Goal: Task Accomplishment & Management: Complete application form

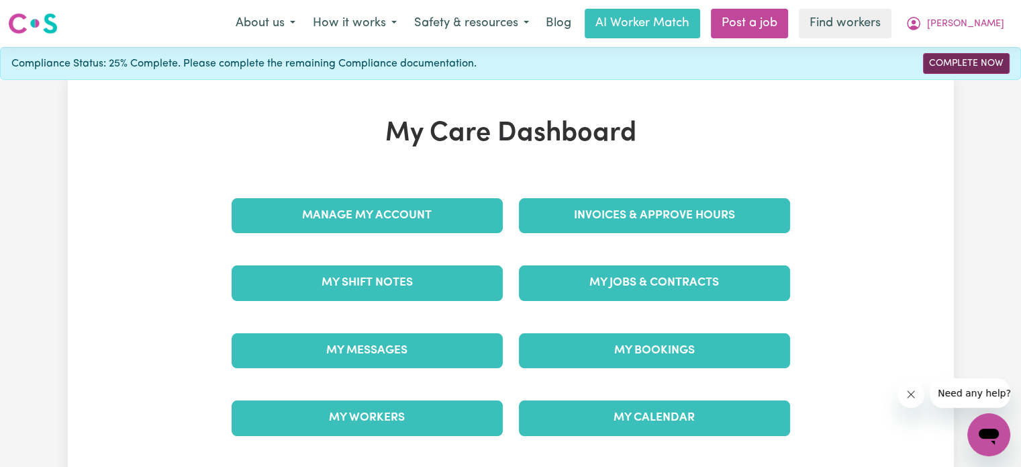
click at [975, 64] on link "Complete Now" at bounding box center [966, 63] width 87 height 21
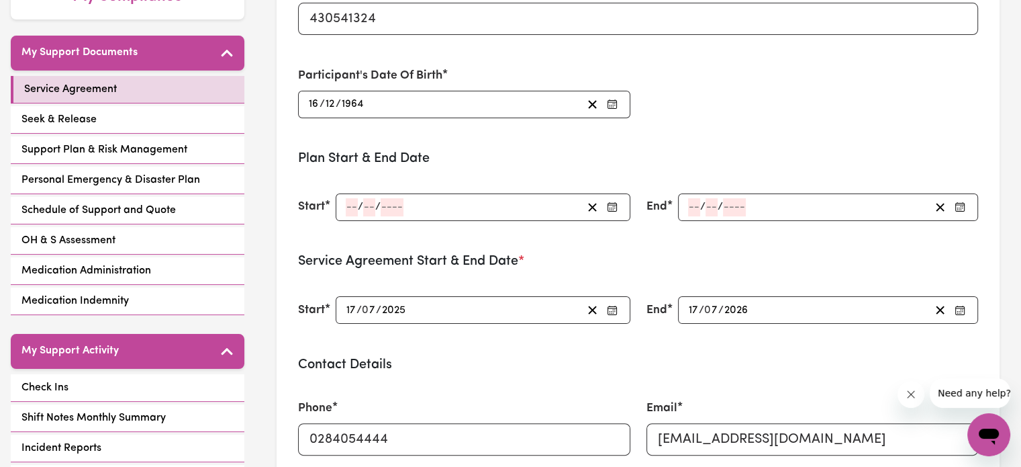
scroll to position [269, 0]
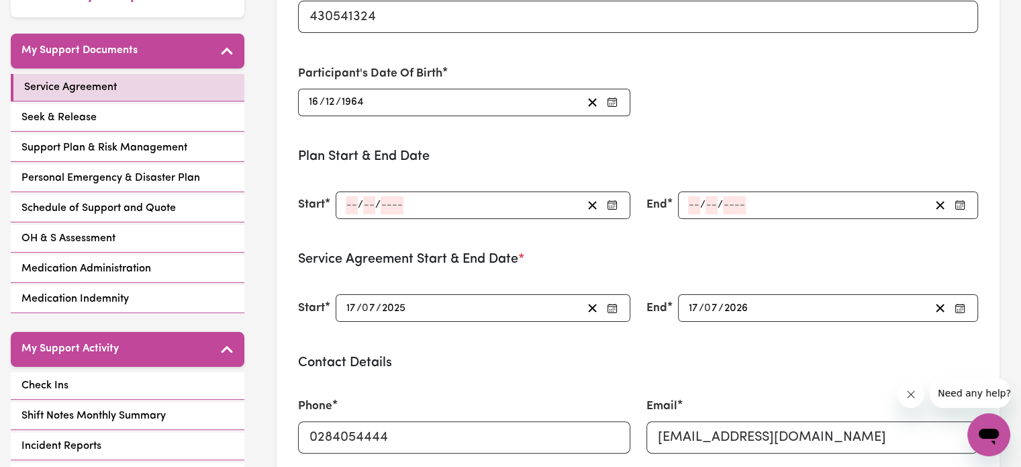
click at [613, 204] on icon "button" at bounding box center [612, 204] width 11 height 11
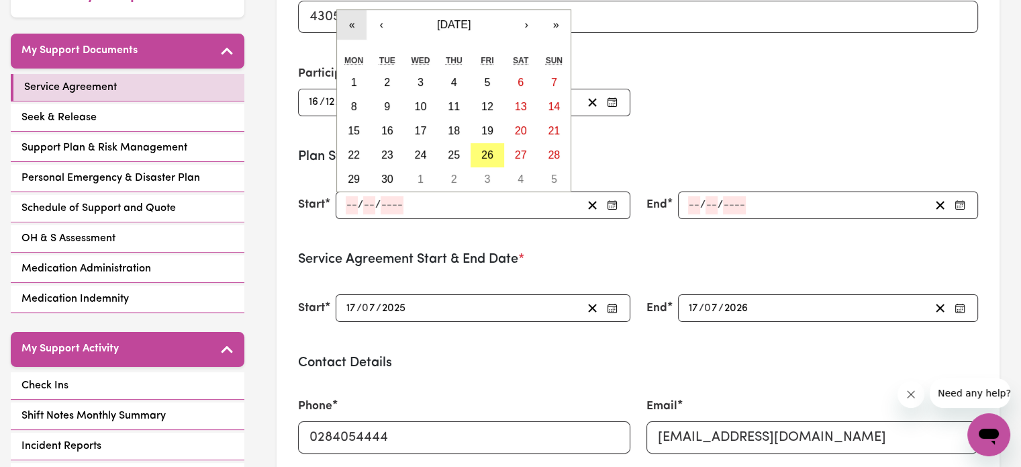
click at [352, 22] on button "«" at bounding box center [352, 25] width 30 height 30
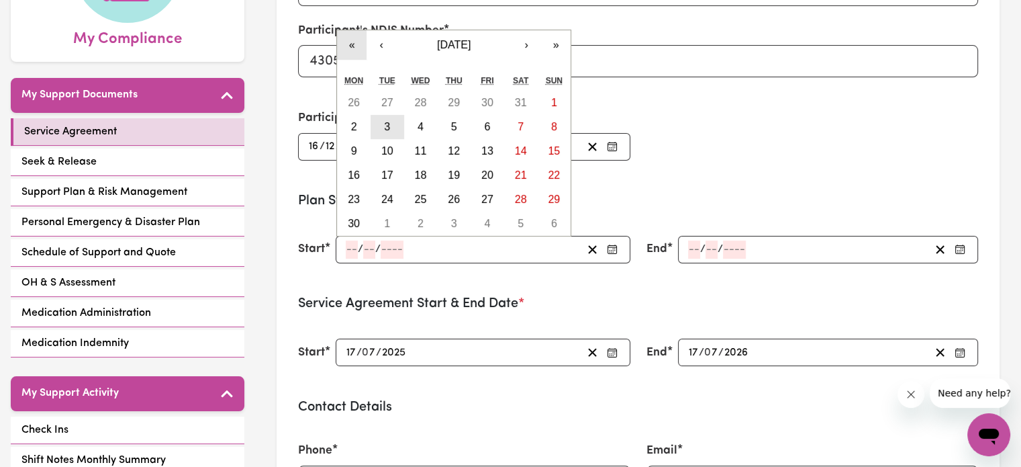
scroll to position [201, 0]
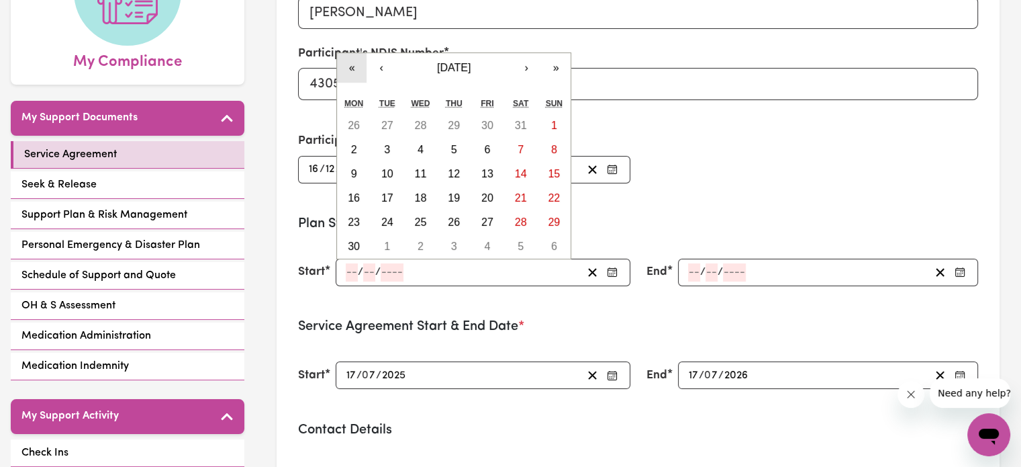
click at [355, 65] on button "«" at bounding box center [352, 68] width 30 height 30
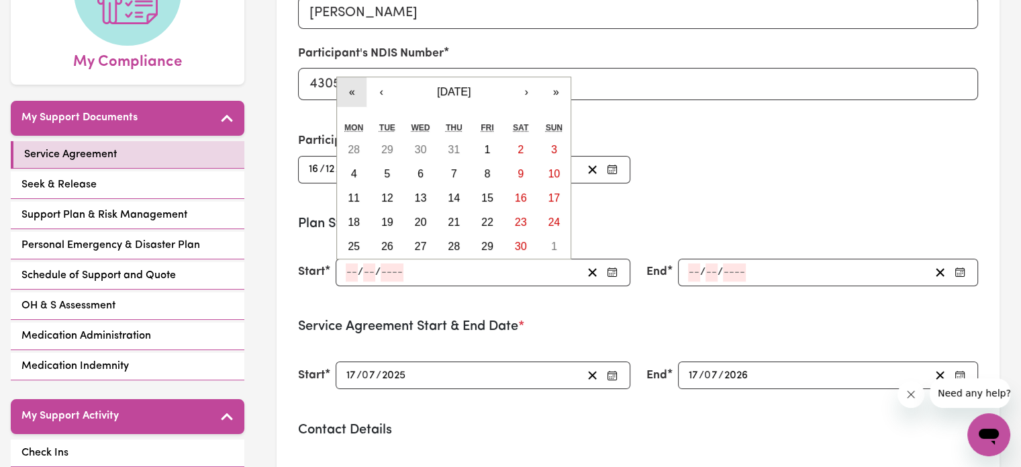
click at [352, 90] on button "«" at bounding box center [352, 92] width 30 height 30
click at [352, 91] on button "«" at bounding box center [352, 92] width 30 height 30
click at [387, 245] on abbr "28" at bounding box center [387, 245] width 12 height 11
type input "[DATE]"
type input "28"
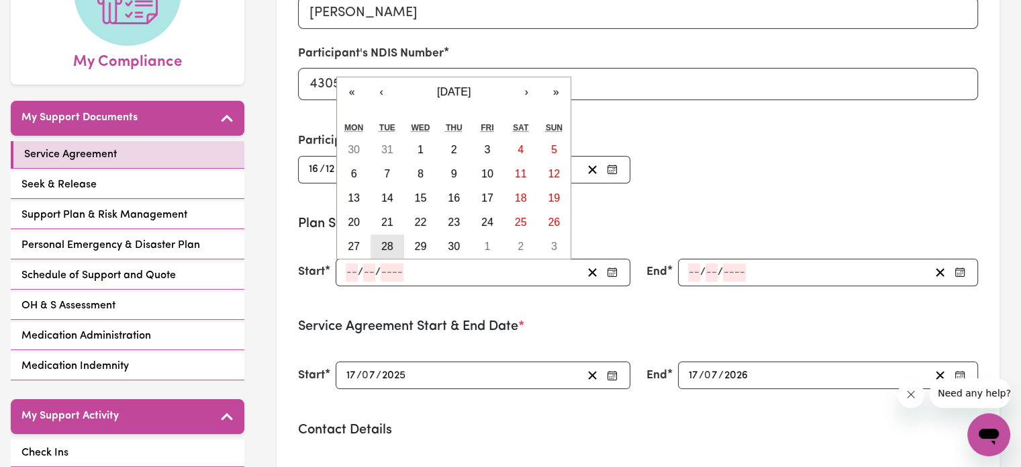
type input "9"
type input "2021"
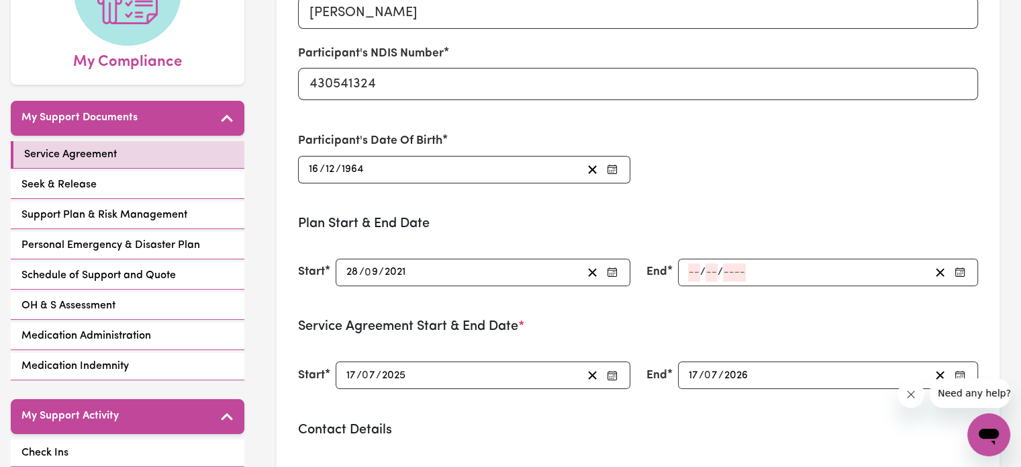
click at [962, 268] on icon "button" at bounding box center [960, 272] width 11 height 11
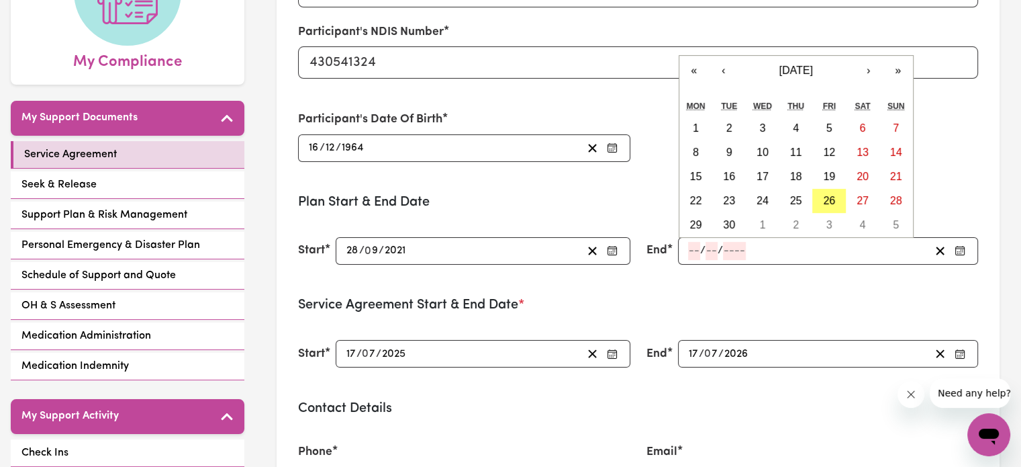
scroll to position [0, 0]
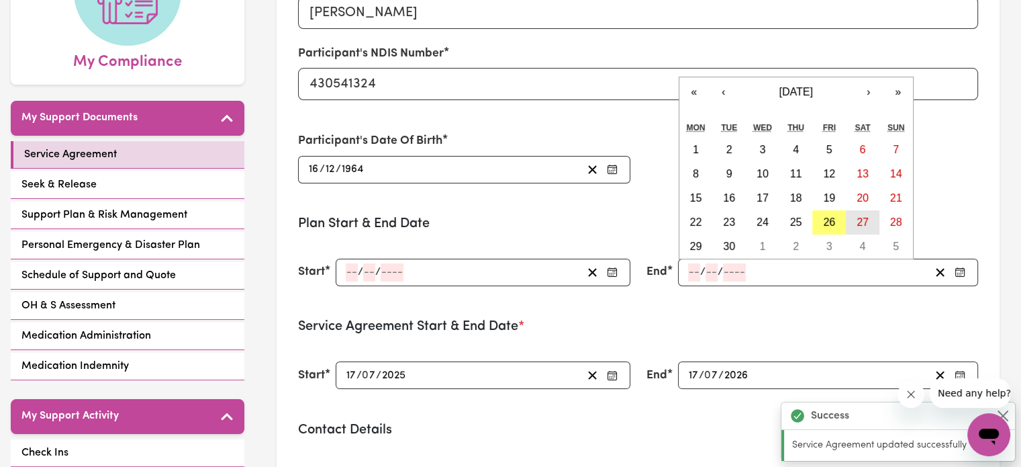
type input "[DATE]"
type input "28"
type input "9"
type input "2021"
click at [864, 220] on abbr "27" at bounding box center [863, 221] width 12 height 11
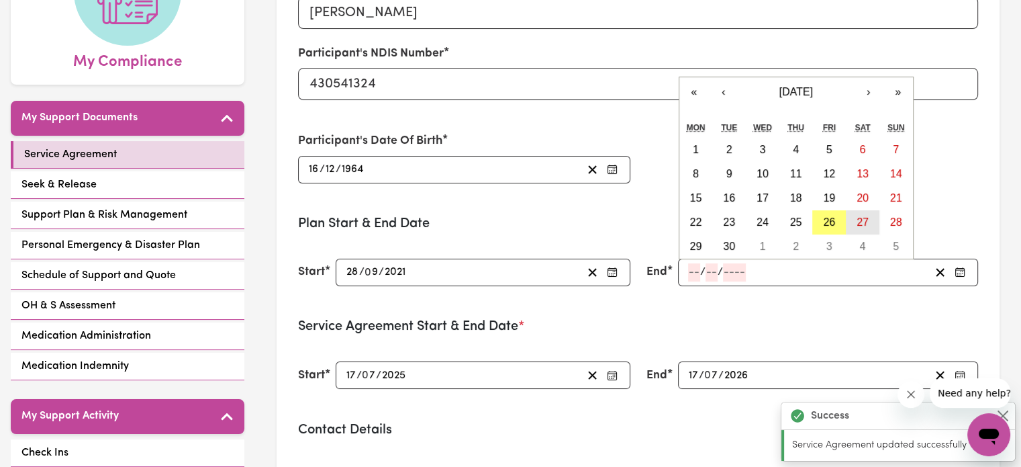
type input "[DATE]"
type input "27"
type input "9"
type input "2025"
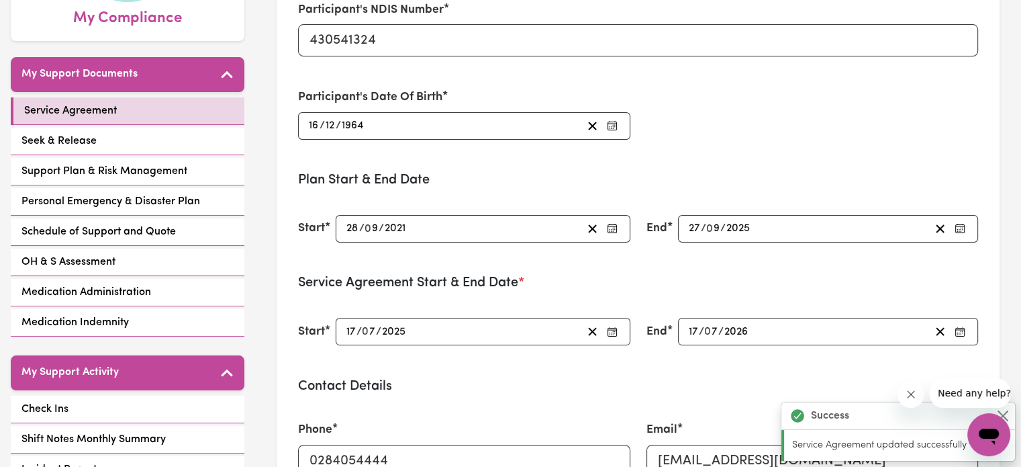
scroll to position [269, 0]
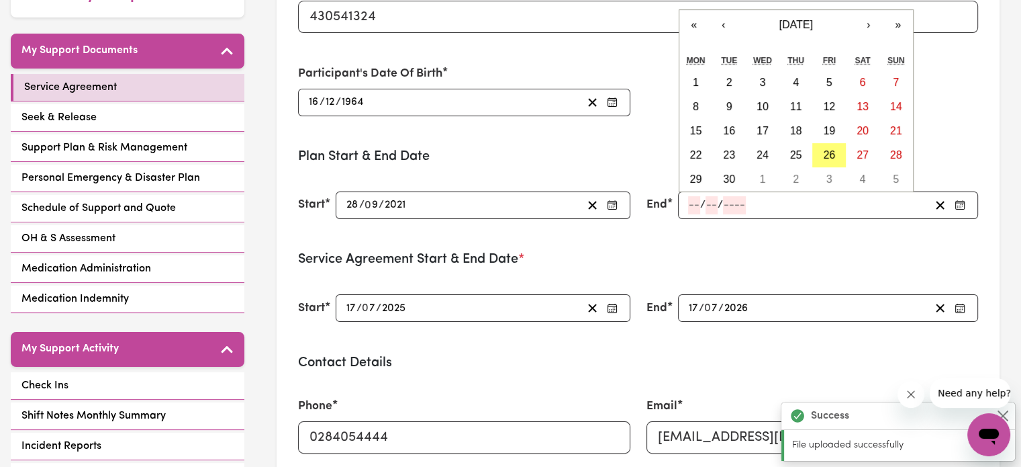
click at [690, 207] on input "number" at bounding box center [694, 205] width 12 height 18
click at [860, 151] on abbr "27" at bounding box center [863, 154] width 12 height 11
type input "[DATE]"
type input "27"
type input "9"
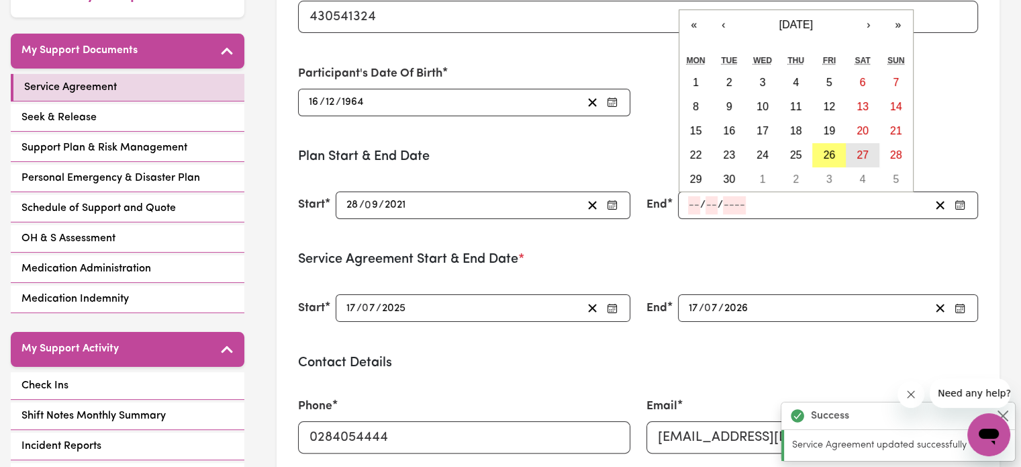
type input "2025"
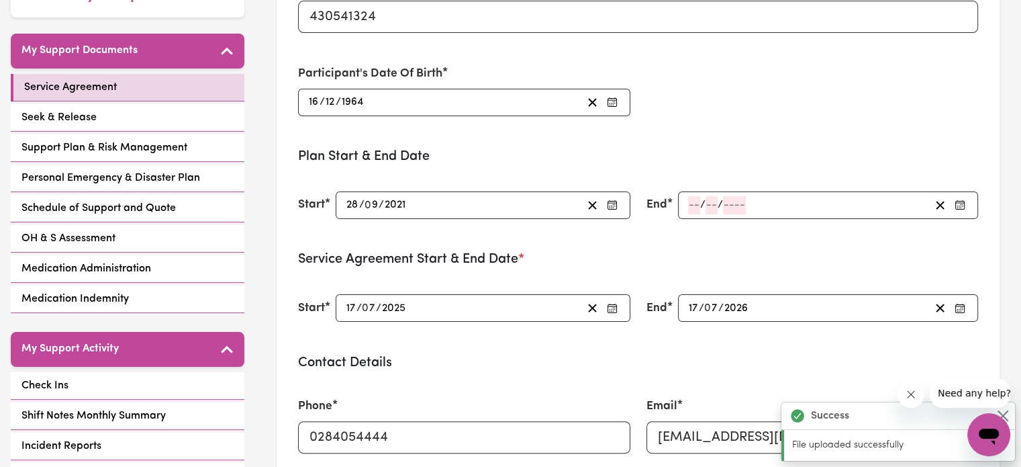
click at [353, 306] on input "17" at bounding box center [351, 308] width 11 height 18
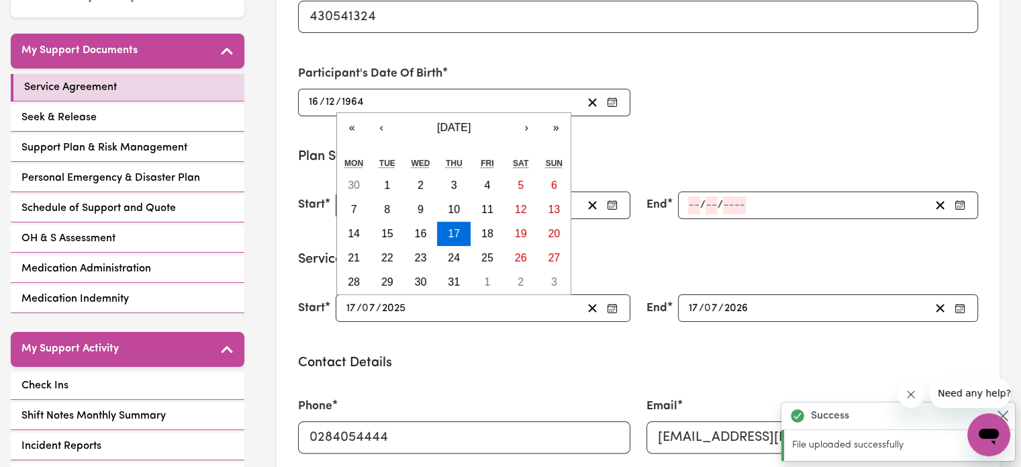
click at [764, 236] on form "Participant's Name [PERSON_NAME] Participant's NDIS Number 430541324 Participan…" at bounding box center [638, 403] width 680 height 1027
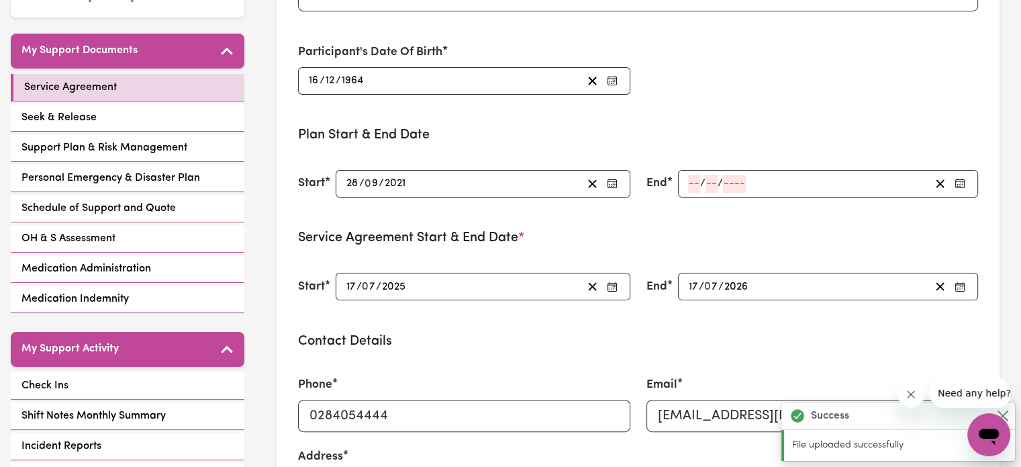
click at [682, 199] on section "Participant contact details: Participant Name: [PERSON_NAME] NDIS Number: 43054…" at bounding box center [510, 212] width 482 height 332
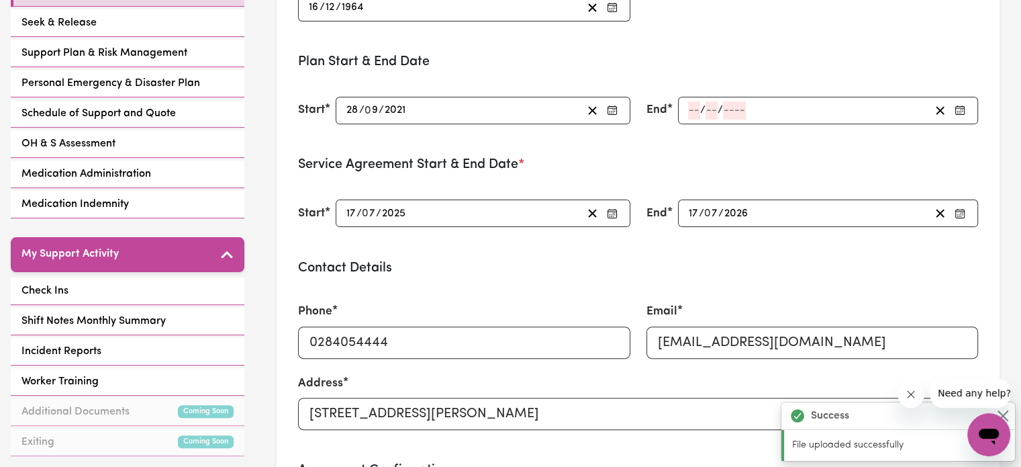
scroll to position [403, 0]
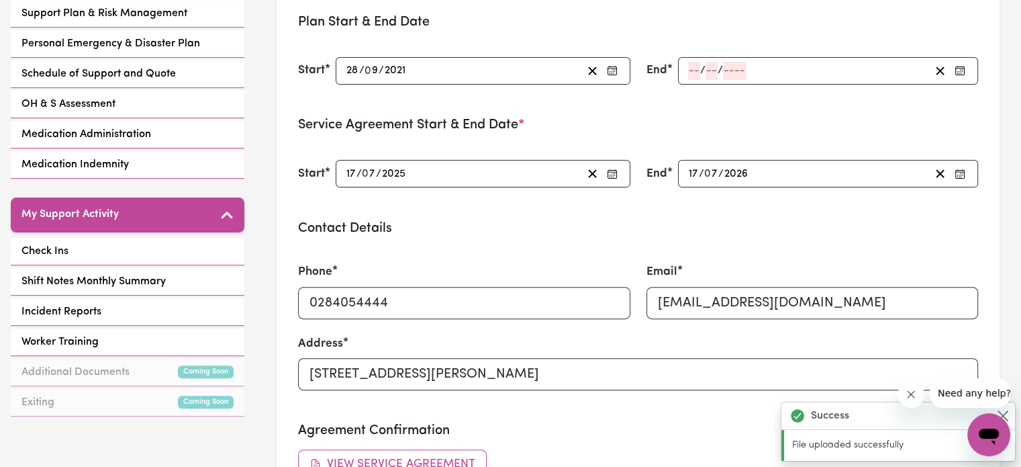
click at [422, 178] on div "[DATE] 17 / 0 7 / 2025" at bounding box center [463, 174] width 237 height 18
click at [556, 249] on div "Phone [PHONE_NUMBER]" at bounding box center [464, 290] width 348 height 87
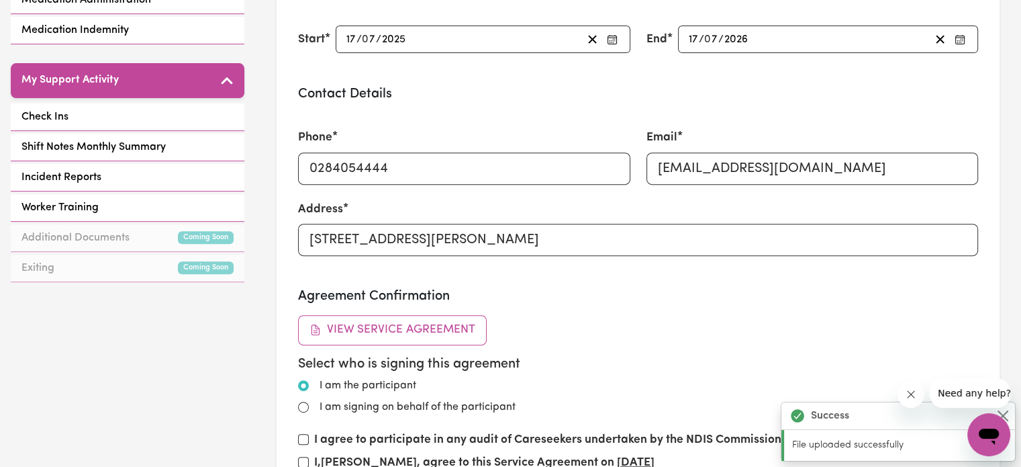
scroll to position [672, 0]
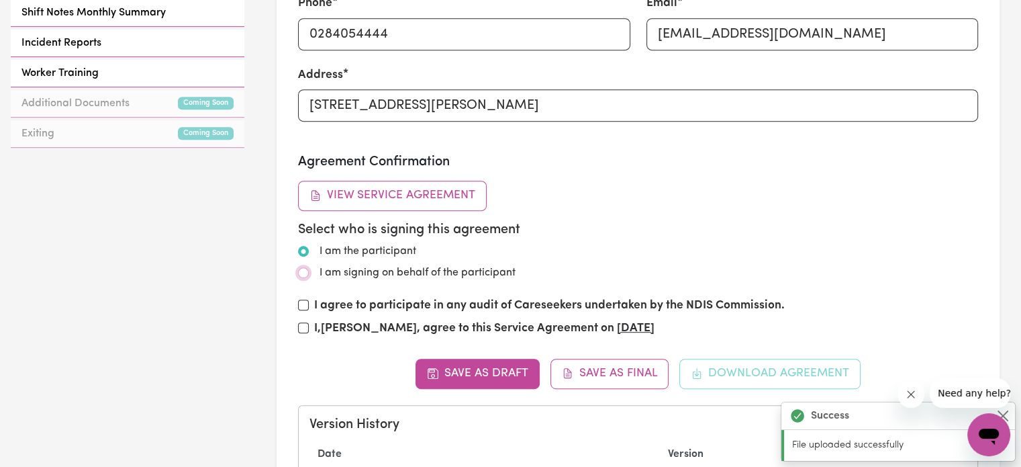
click at [304, 267] on input "I am signing on behalf of the participant" at bounding box center [303, 272] width 11 height 11
radio input "true"
radio input "false"
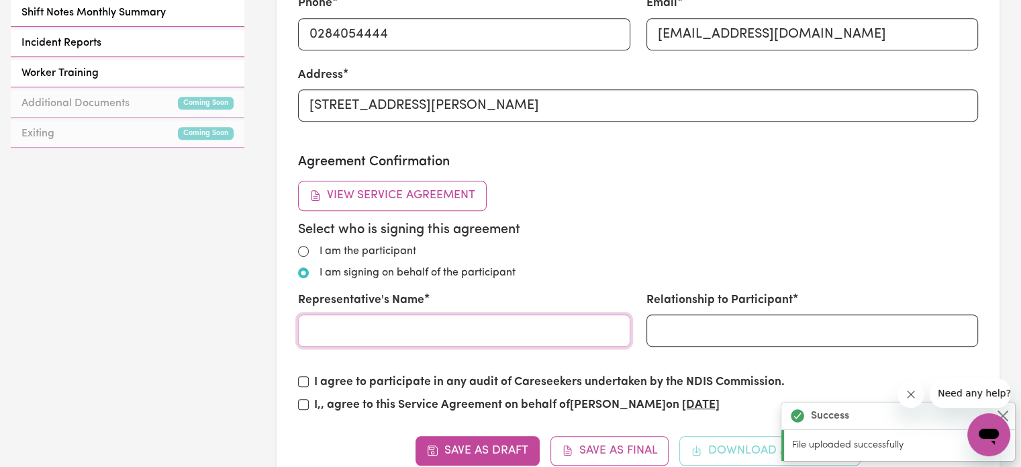
click at [379, 333] on input "Representative's Name" at bounding box center [464, 330] width 332 height 32
type input "[PERSON_NAME]"
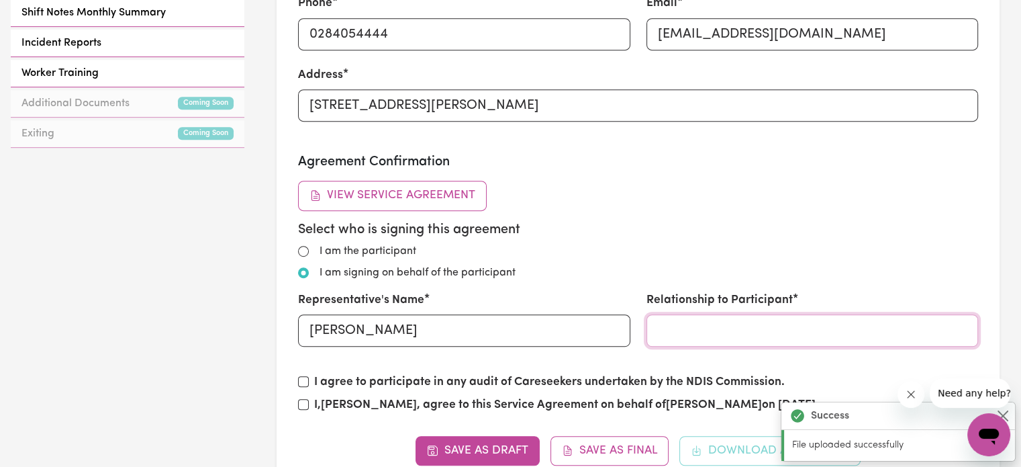
drag, startPoint x: 843, startPoint y: 332, endPoint x: 843, endPoint y: 321, distance: 10.8
click at [843, 330] on input "Relationship to Participant" at bounding box center [813, 330] width 332 height 32
type input "Support Coordinator"
click at [303, 404] on input "I, [PERSON_NAME] (Support Coordinator) , agree to this Service Agreement on beh…" at bounding box center [303, 404] width 11 height 11
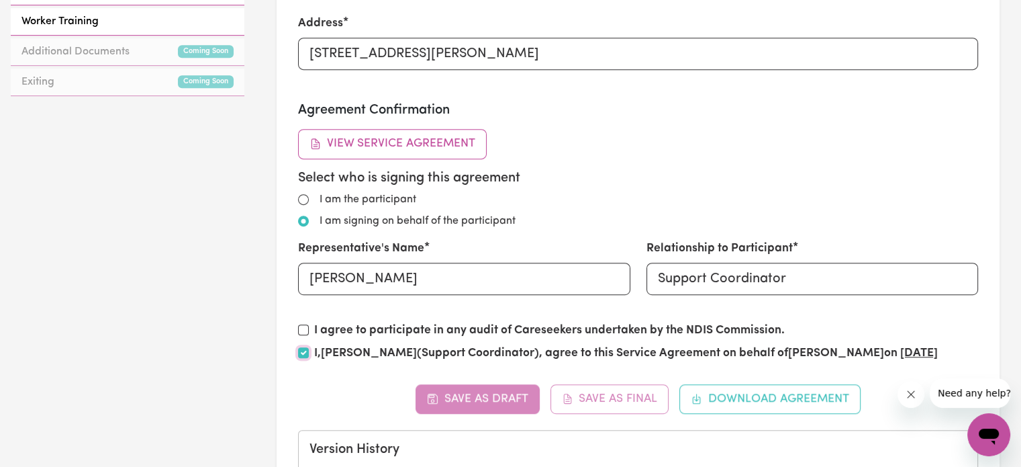
scroll to position [806, 0]
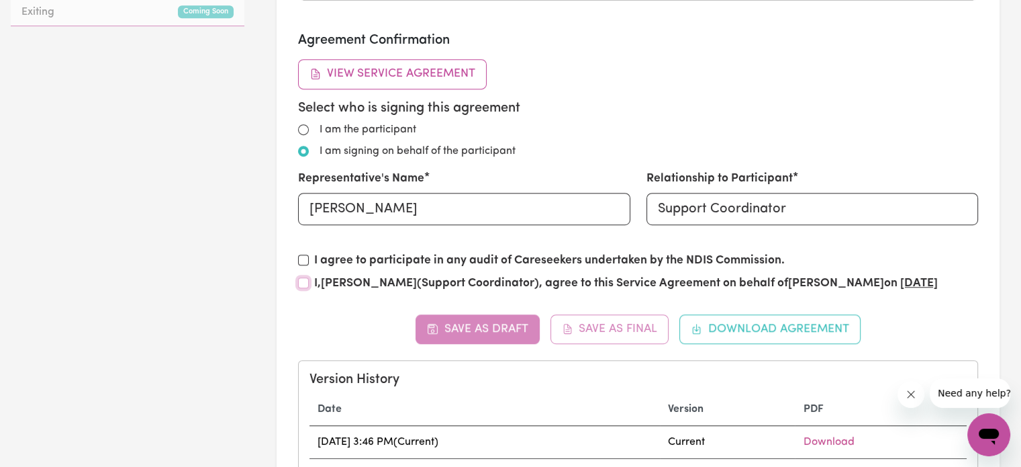
checkbox input "false"
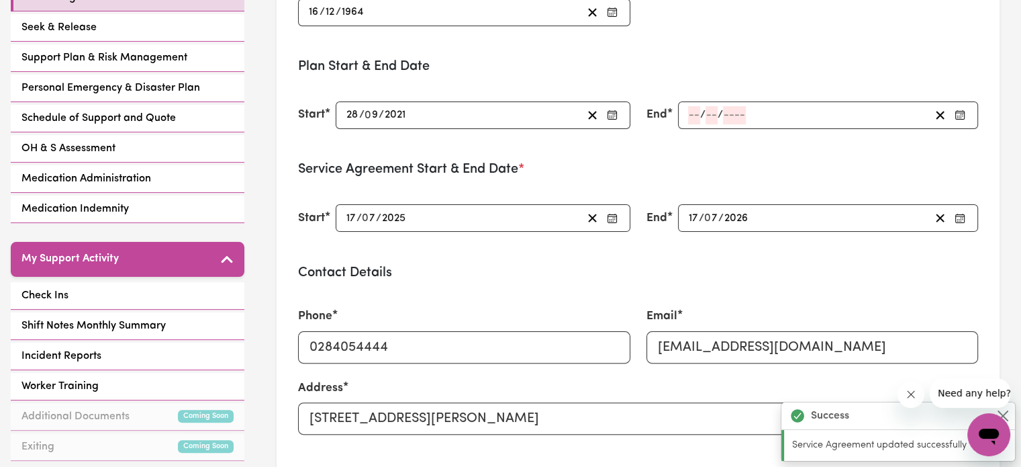
scroll to position [336, 0]
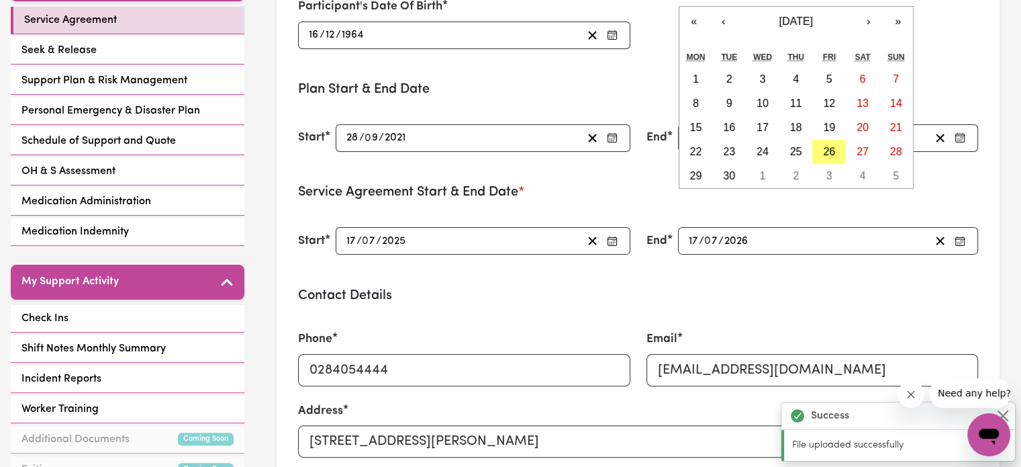
click at [695, 140] on div "/ / « ‹ [DATE] › » Mon Tue Wed Thu Fri Sat Sun 1 2 3 4 5 6 7 8 9 10 11 12 13 14…" at bounding box center [828, 138] width 300 height 28
click at [861, 152] on abbr "27" at bounding box center [863, 151] width 12 height 11
type input "[DATE]"
type input "27"
type input "9"
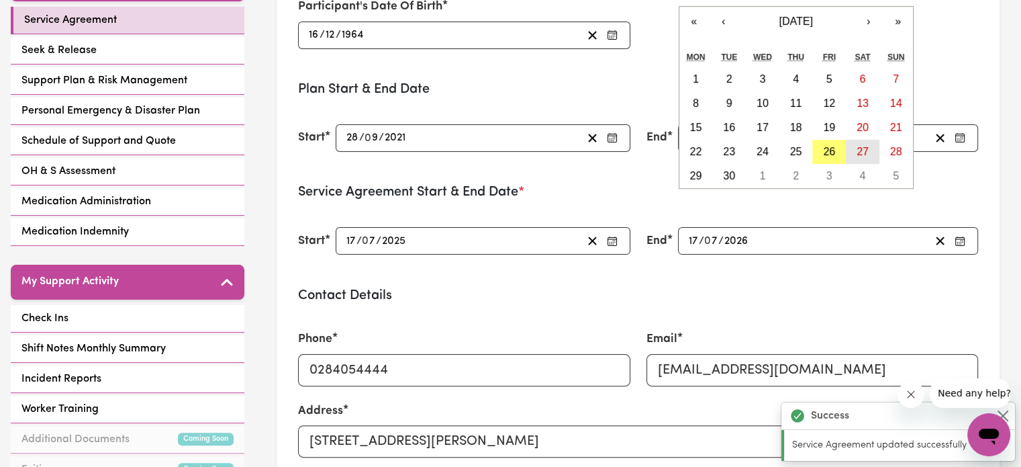
type input "2025"
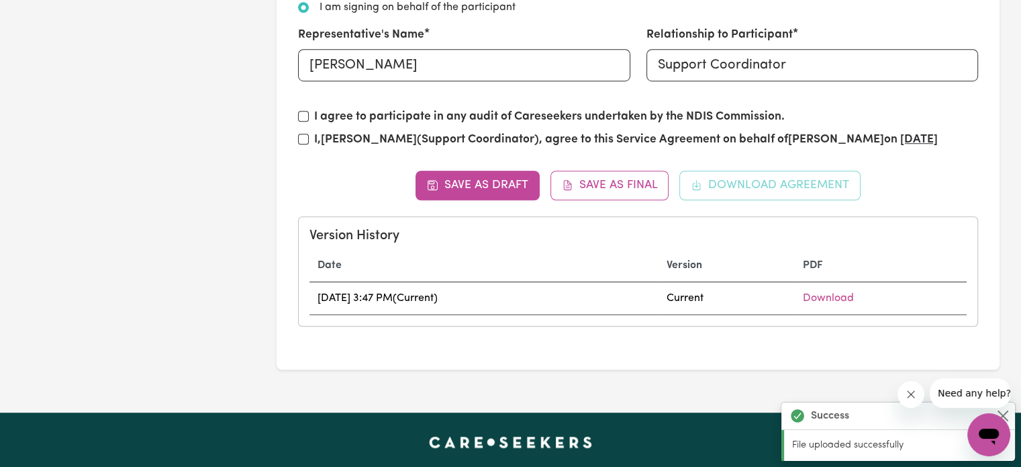
scroll to position [1007, 0]
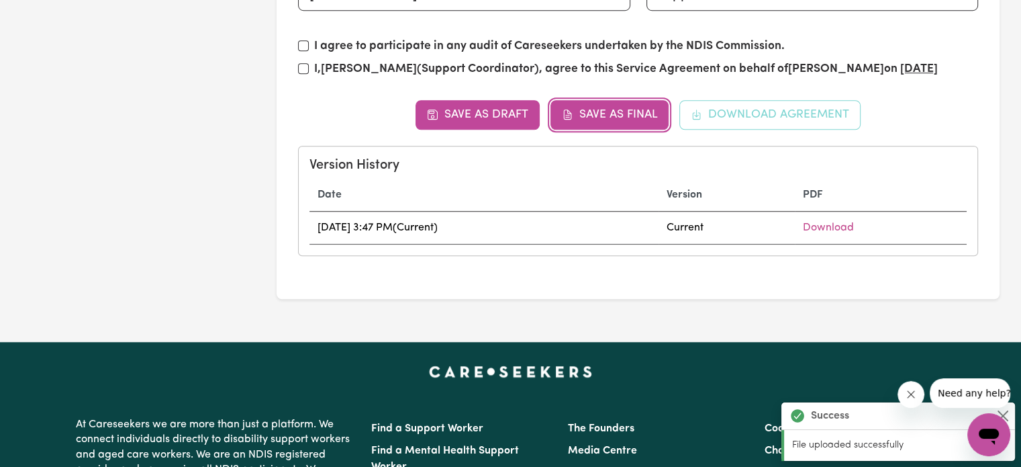
click at [613, 108] on button "Save as Final" at bounding box center [610, 115] width 119 height 30
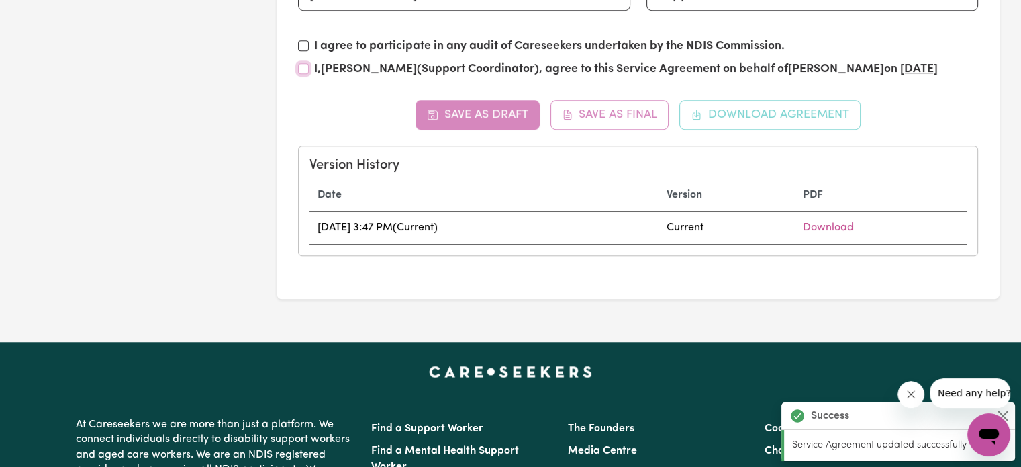
click at [308, 64] on input "I, [PERSON_NAME] (Support Coordinator) , agree to this Service Agreement on beh…" at bounding box center [303, 68] width 11 height 11
click at [598, 115] on div "Save as Draft Save as Final Download Agreement Version History Date Version PDF…" at bounding box center [638, 178] width 680 height 156
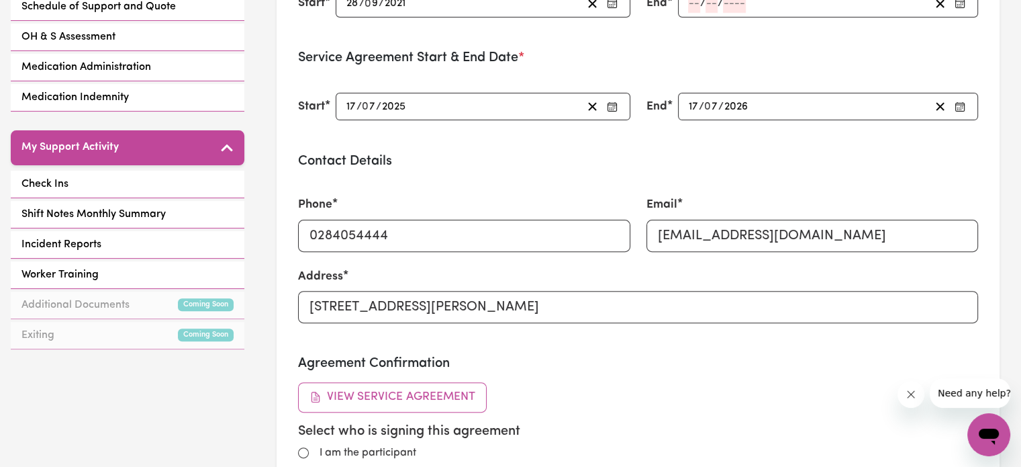
scroll to position [403, 0]
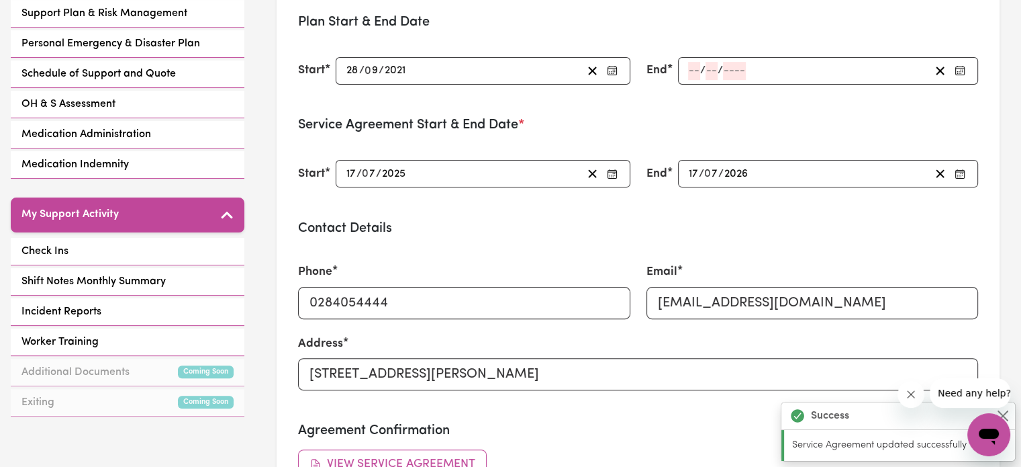
click at [394, 167] on div "[DATE] 17 / 0 7 / 2025 « ‹ [DATE] › » Mon Tue Wed Thu Fri Sat Sun 30 1 2 3 4 5 …" at bounding box center [483, 174] width 294 height 28
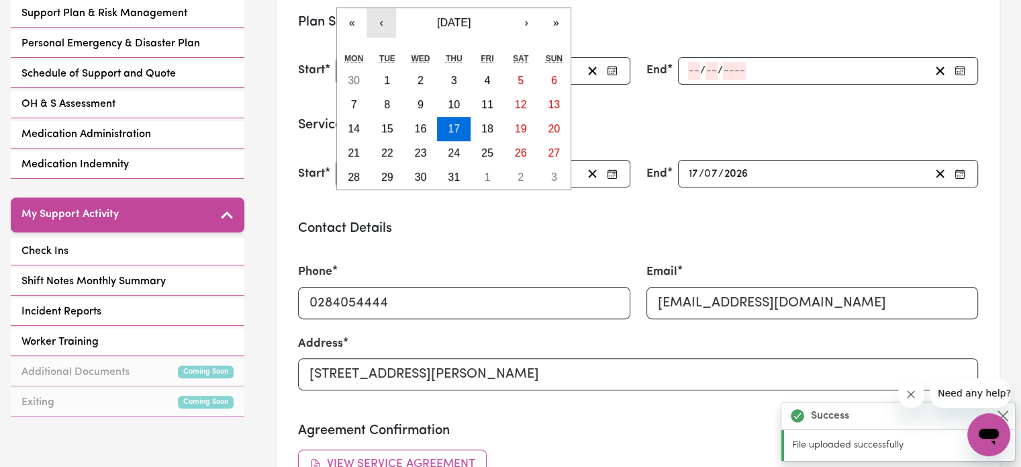
click at [384, 19] on button "‹" at bounding box center [382, 23] width 30 height 30
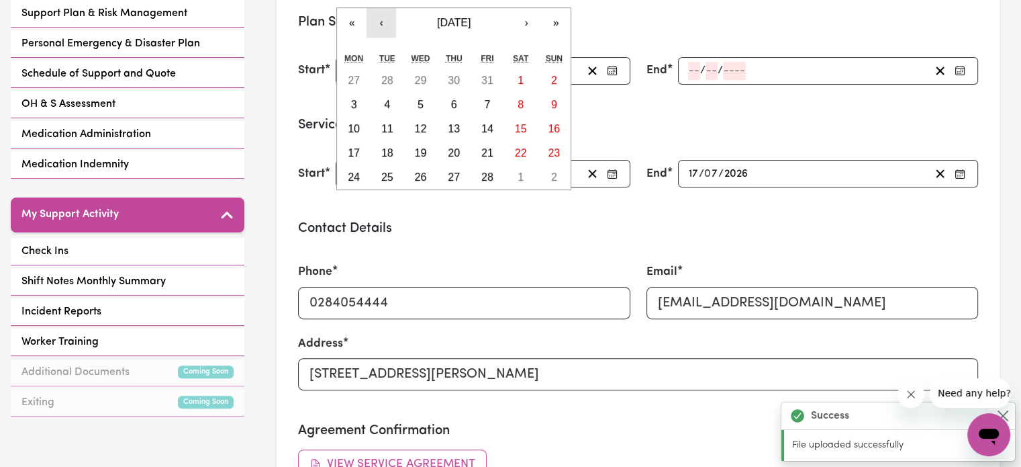
click at [384, 19] on button "‹" at bounding box center [382, 23] width 30 height 30
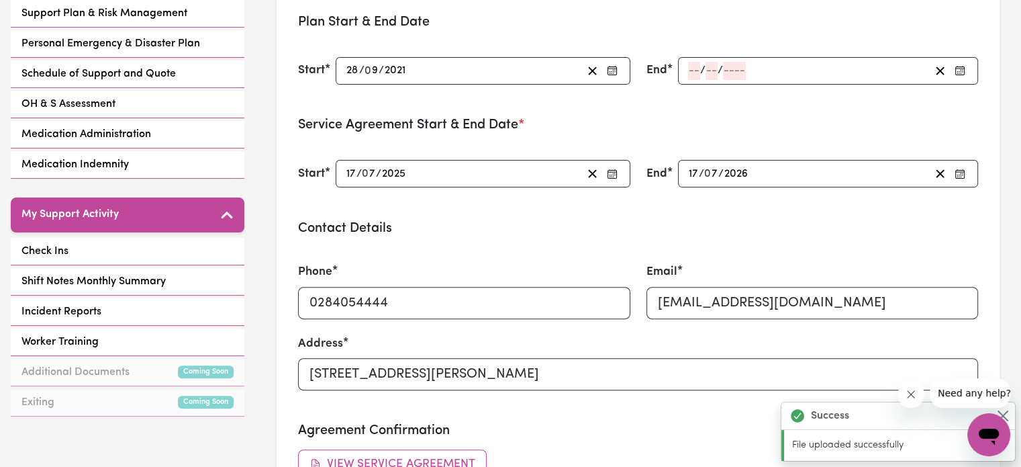
click at [503, 261] on div "Phone [PHONE_NUMBER]" at bounding box center [464, 290] width 348 height 87
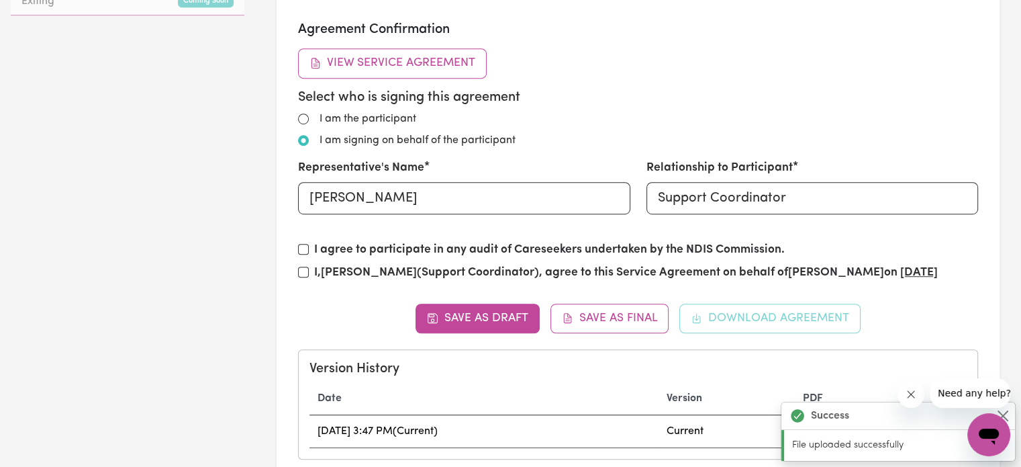
scroll to position [806, 0]
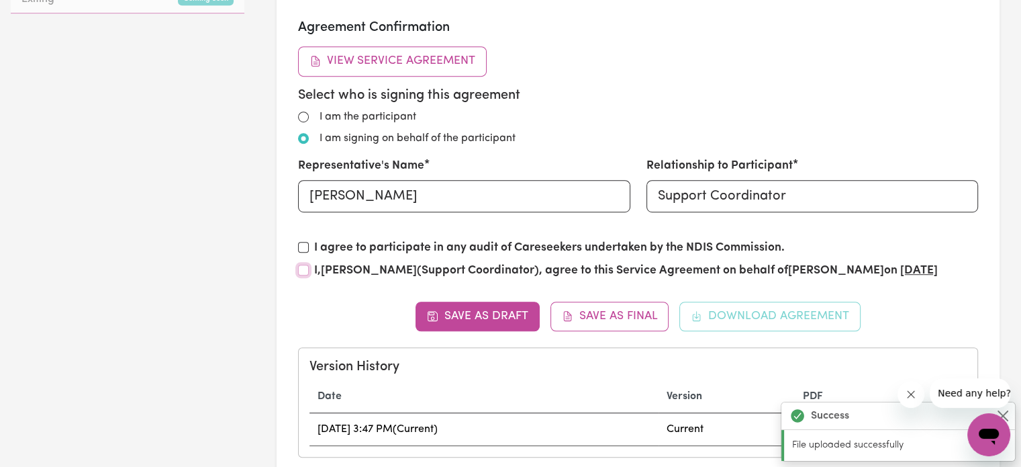
click at [302, 267] on input "I, [PERSON_NAME] (Support Coordinator) , agree to this Service Agreement on beh…" at bounding box center [303, 270] width 11 height 11
checkbox input "true"
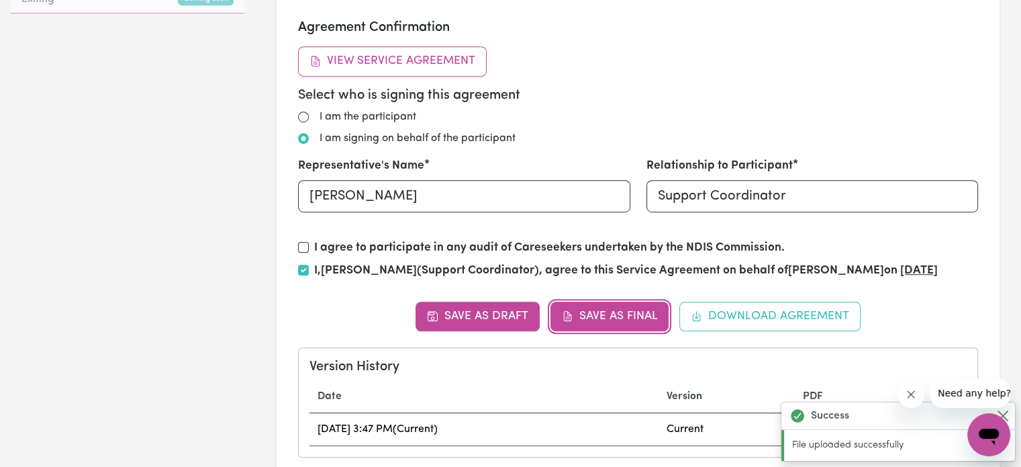
click at [609, 318] on button "Save as Final" at bounding box center [610, 317] width 119 height 30
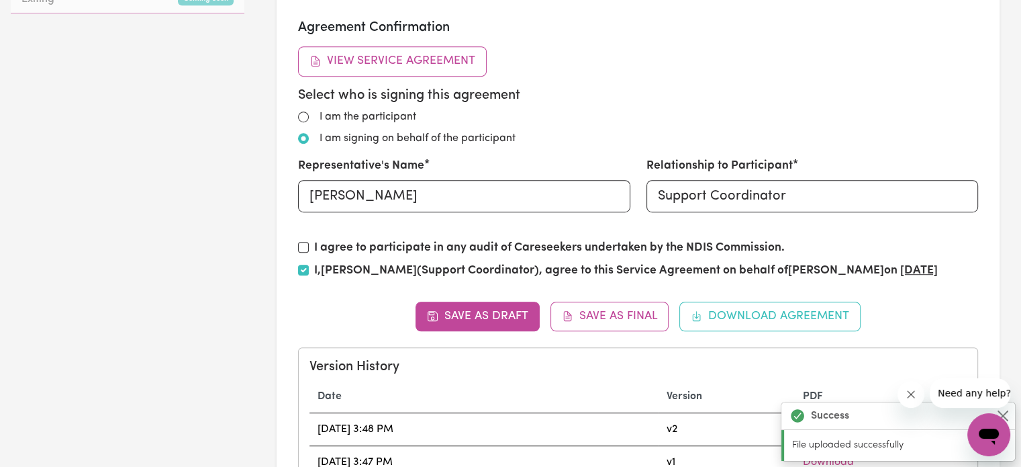
click at [866, 449] on p "File uploaded successfully" at bounding box center [899, 445] width 215 height 15
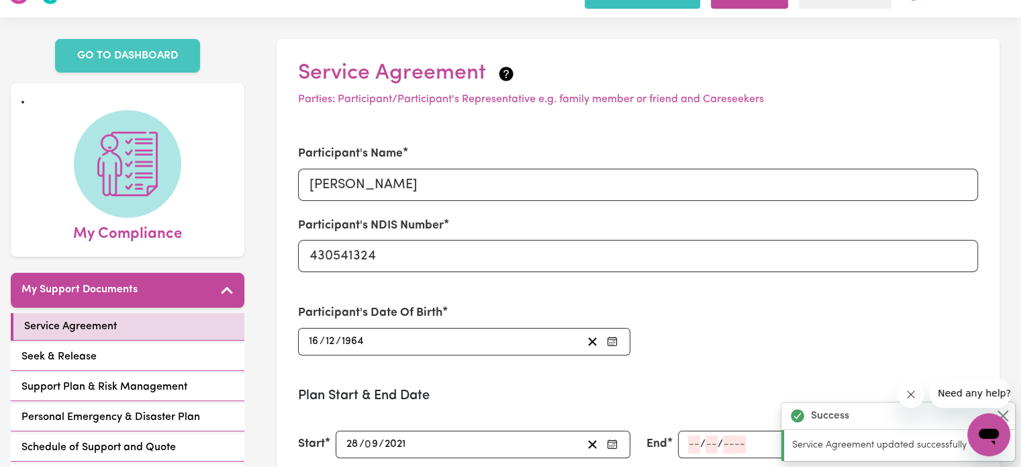
scroll to position [0, 0]
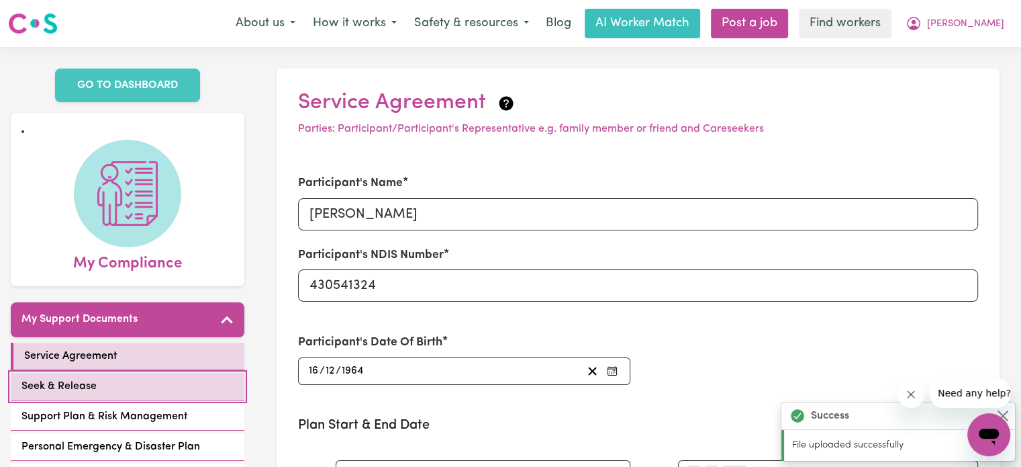
click at [189, 375] on link "Seek & Release" at bounding box center [128, 387] width 234 height 28
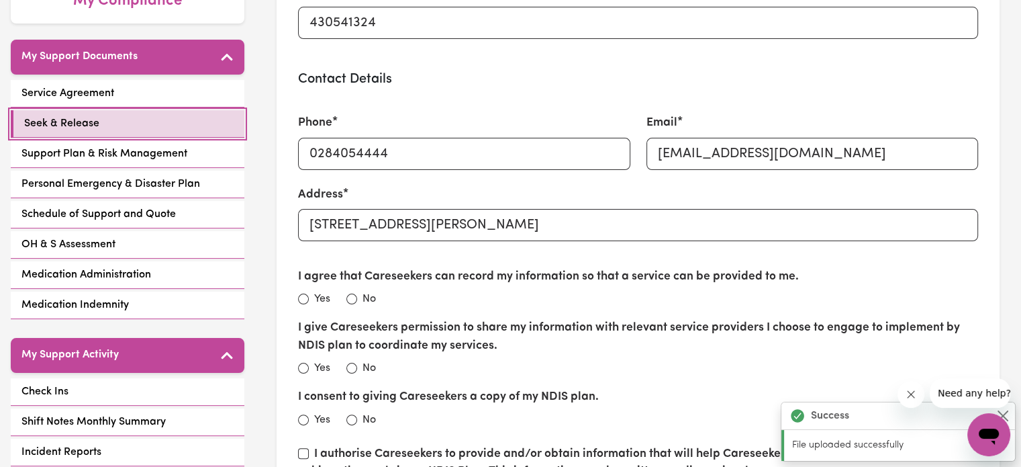
scroll to position [403, 0]
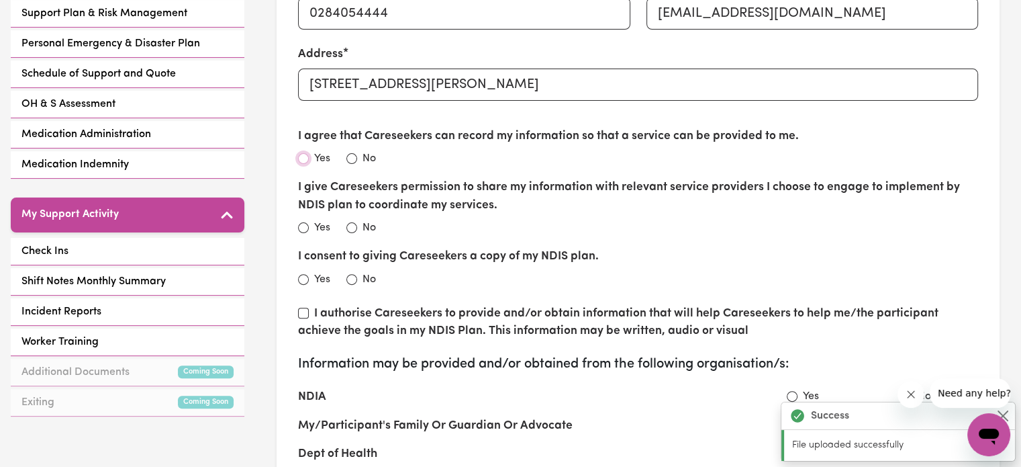
click at [303, 153] on input "Yes" at bounding box center [303, 158] width 11 height 11
radio input "true"
click at [302, 226] on input "Yes" at bounding box center [303, 227] width 11 height 11
radio input "true"
click at [302, 276] on input "Yes" at bounding box center [303, 279] width 11 height 11
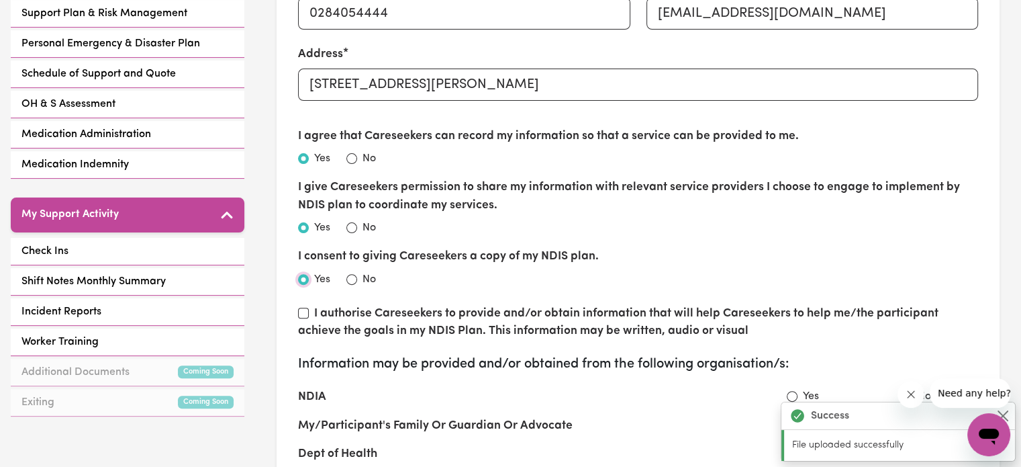
radio input "true"
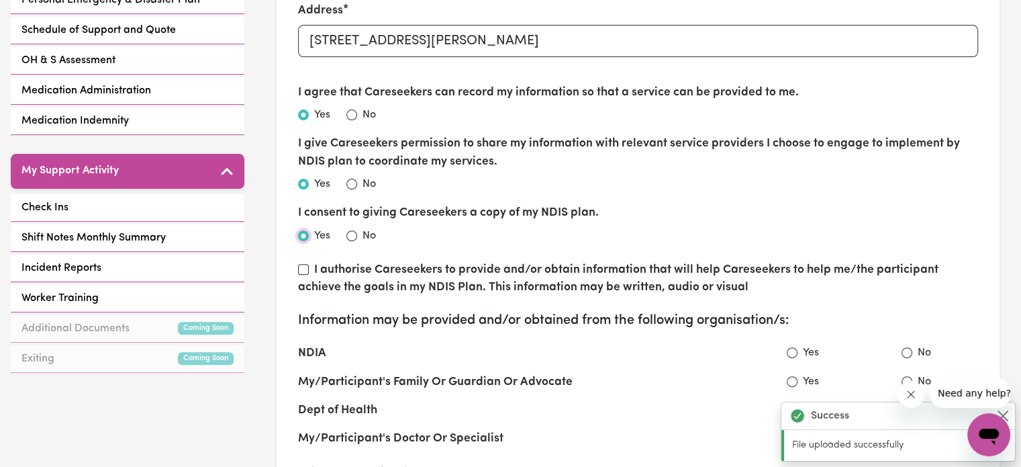
scroll to position [470, 0]
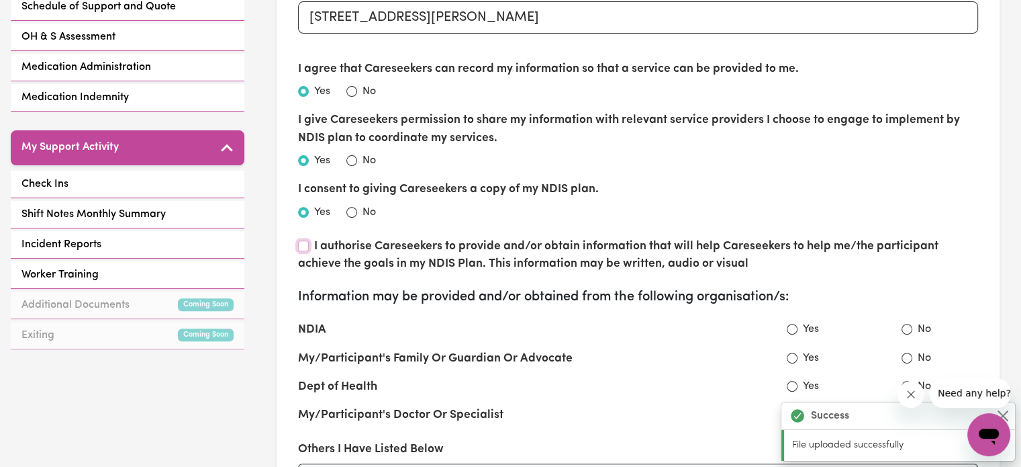
click at [305, 243] on input "I authorise Careseekers to provide and/or obtain information that will help Car…" at bounding box center [303, 245] width 11 height 11
checkbox input "true"
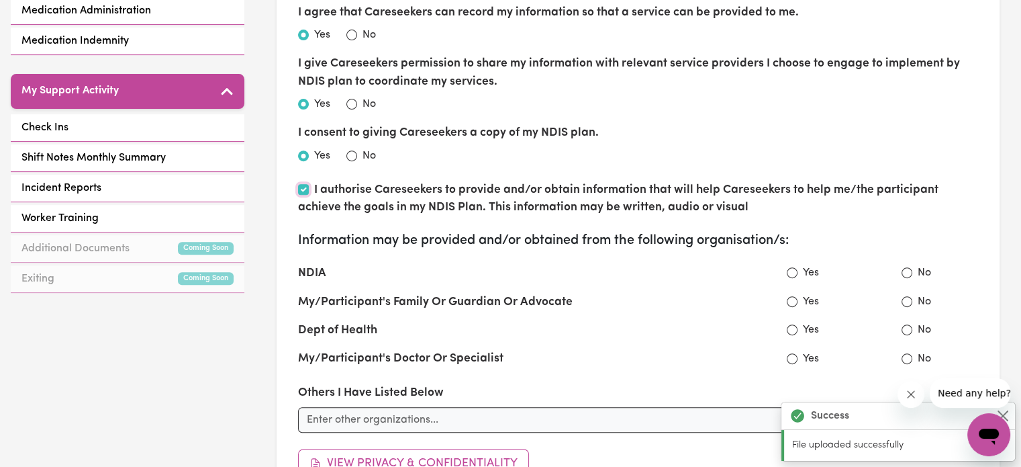
scroll to position [672, 0]
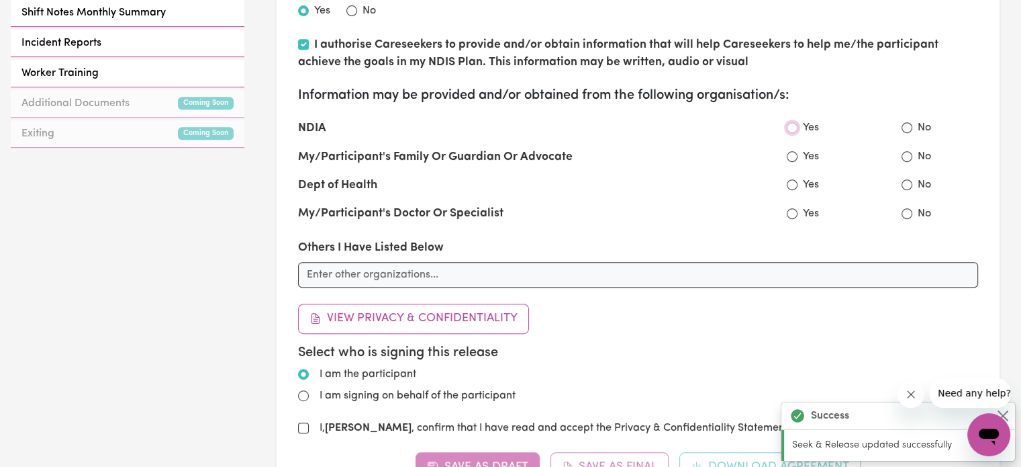
click at [791, 125] on input "Yes" at bounding box center [792, 127] width 11 height 11
radio input "true"
click at [791, 154] on input "Yes" at bounding box center [792, 156] width 11 height 11
radio input "true"
radio input "false"
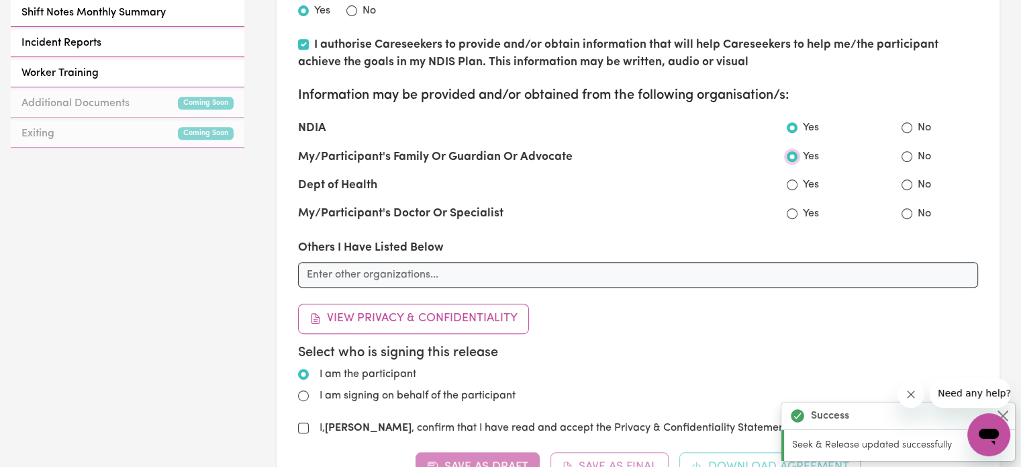
radio input "false"
click at [903, 181] on input "No" at bounding box center [907, 184] width 11 height 11
radio input "true"
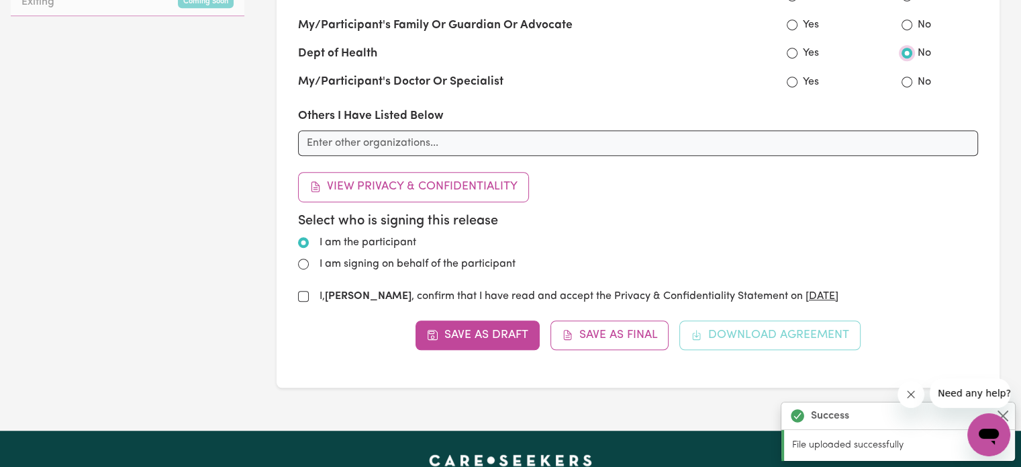
scroll to position [873, 0]
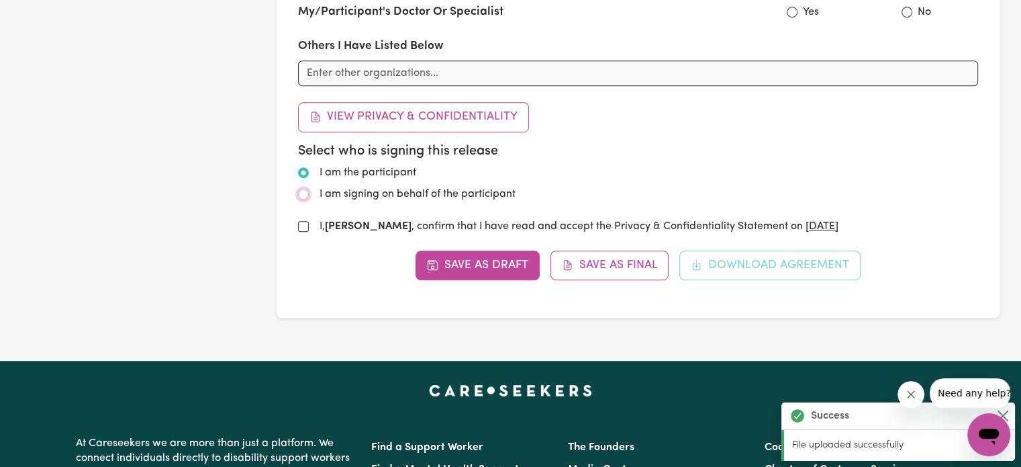
click at [304, 191] on input "I am signing on behalf of the participant" at bounding box center [303, 194] width 11 height 11
radio input "true"
radio input "false"
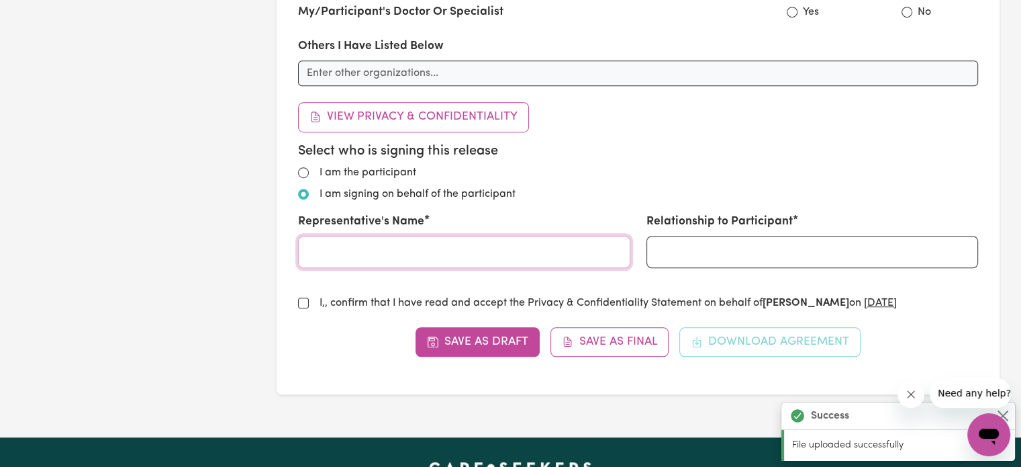
click at [352, 245] on input "Representative's Name" at bounding box center [464, 252] width 332 height 32
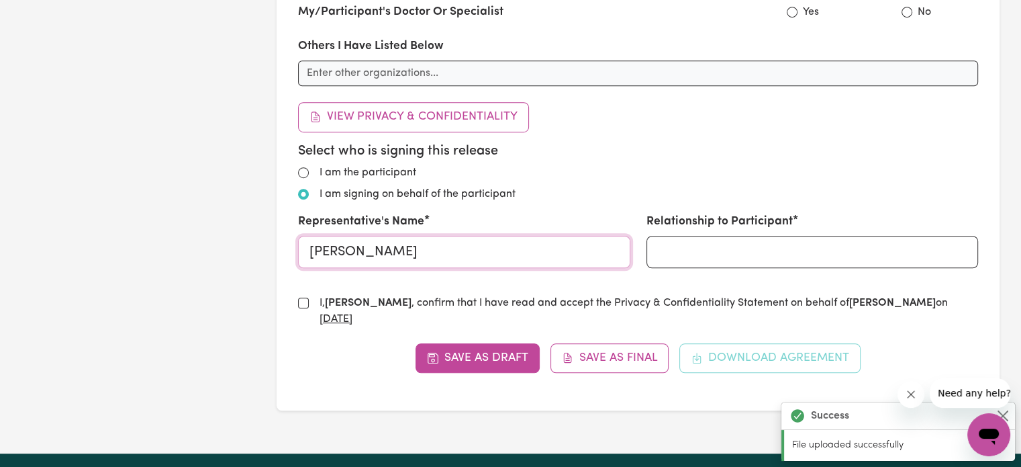
type input "[PERSON_NAME]"
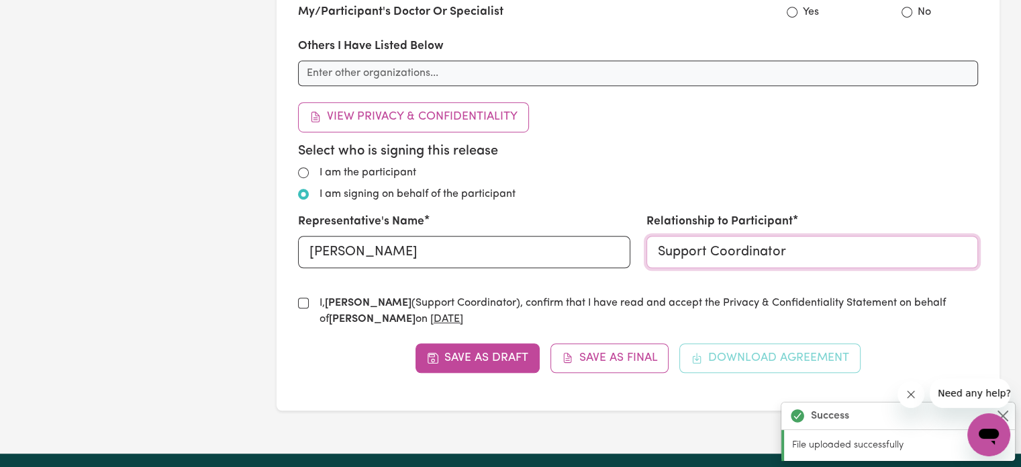
type input "Support Coordinator"
click at [302, 298] on input "I, [PERSON_NAME] (Support Coordinator) , confirm that I have read and accept th…" at bounding box center [303, 302] width 11 height 11
checkbox input "true"
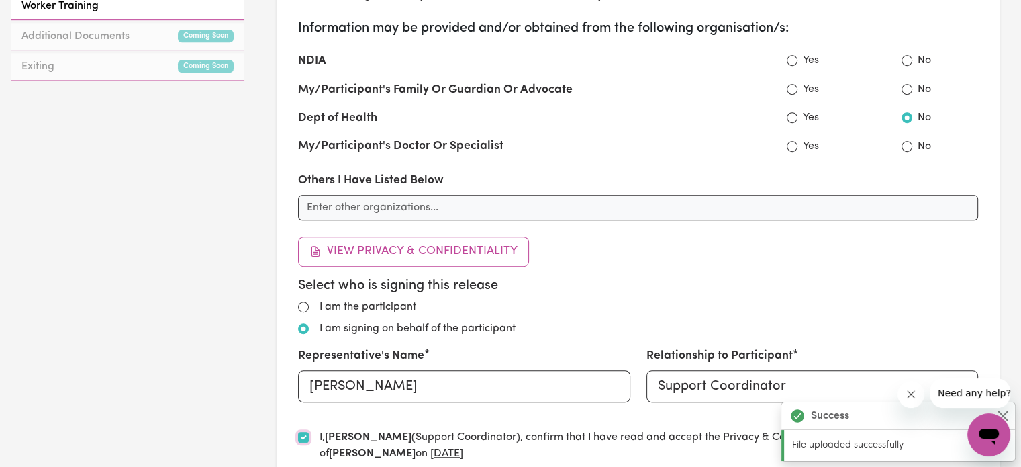
scroll to position [604, 0]
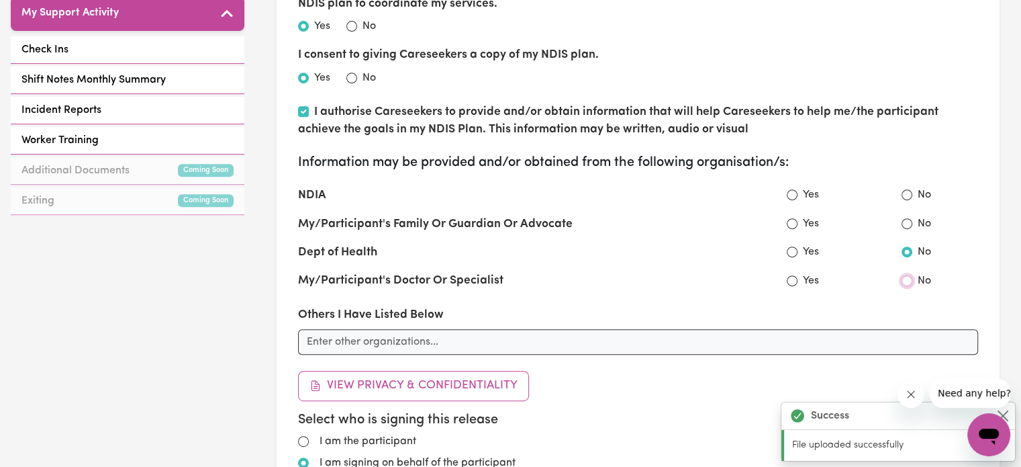
click at [906, 281] on input "No" at bounding box center [907, 280] width 11 height 11
radio input "true"
click at [909, 218] on input "No" at bounding box center [907, 223] width 11 height 11
radio input "true"
click at [793, 192] on input "Yes" at bounding box center [792, 194] width 11 height 11
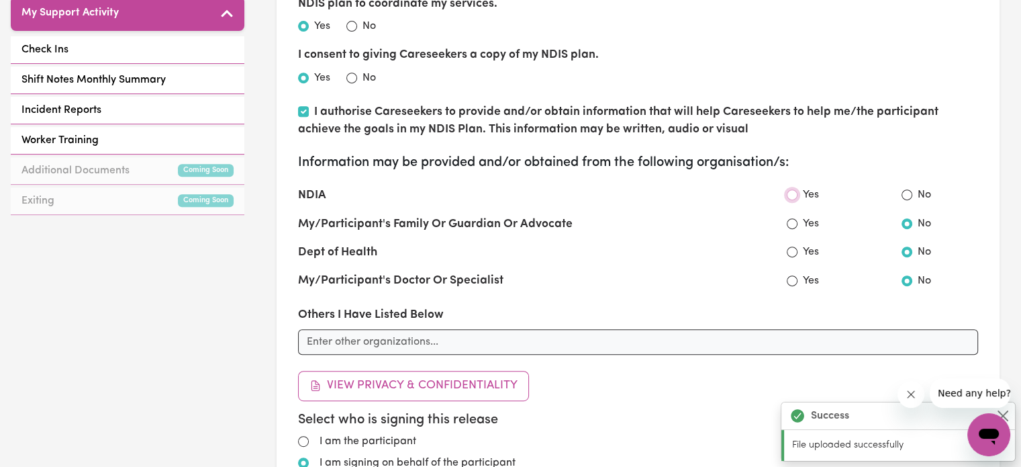
radio input "true"
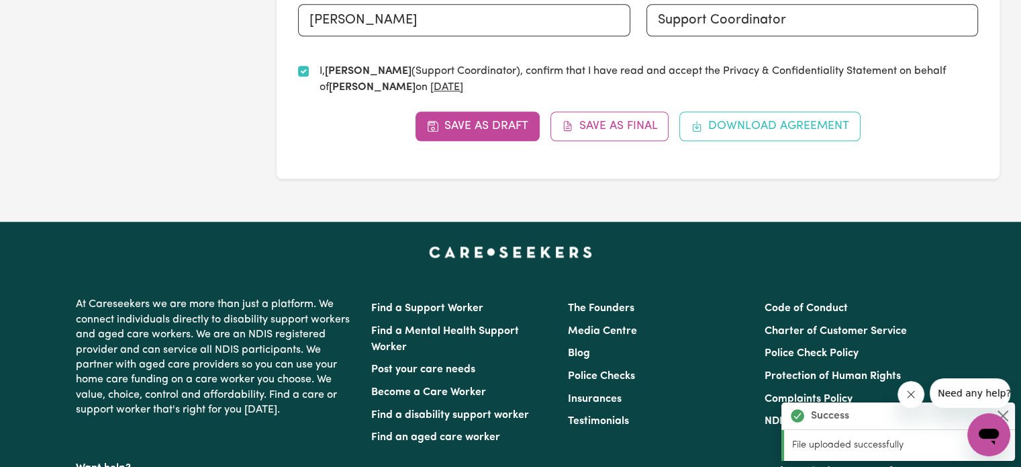
scroll to position [1074, 0]
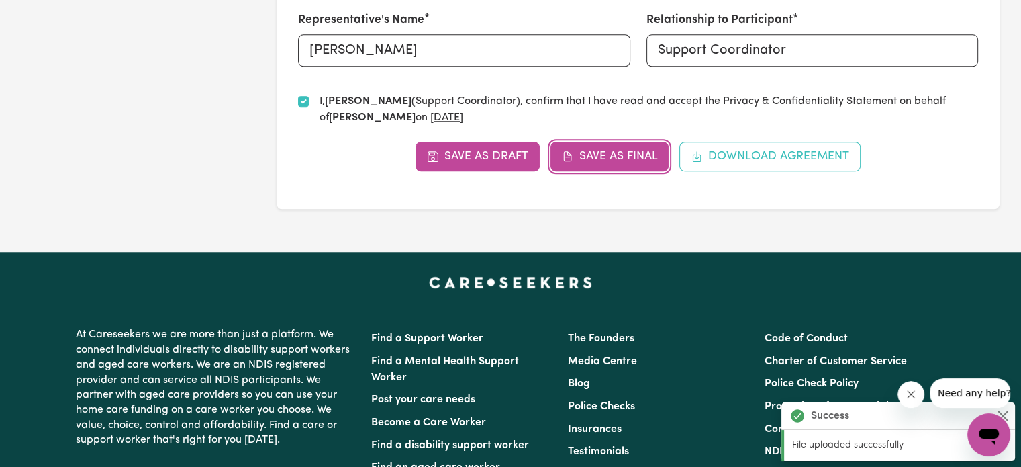
click at [628, 163] on button "Save as Final" at bounding box center [610, 157] width 119 height 30
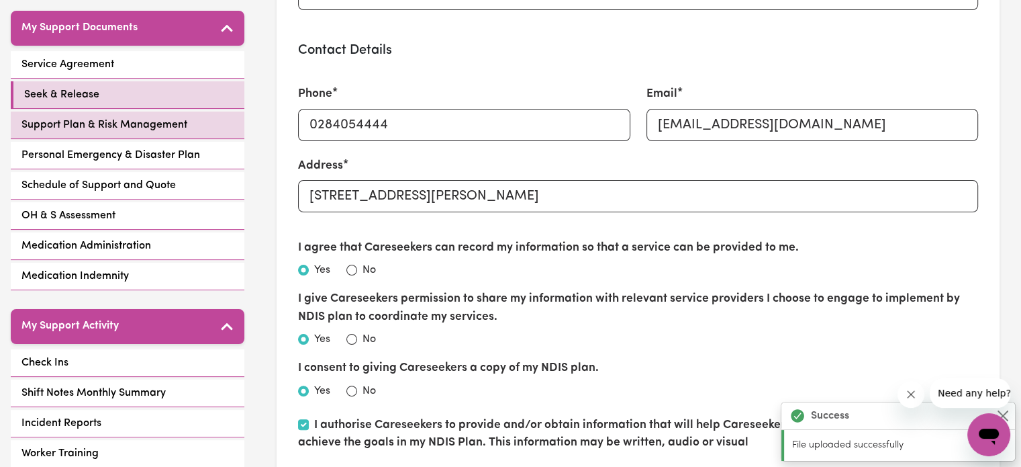
scroll to position [269, 0]
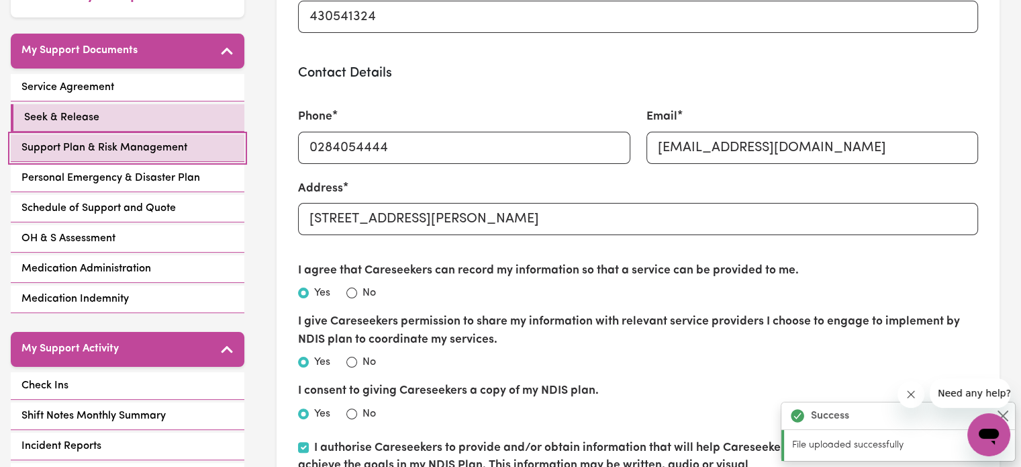
click at [118, 140] on span "Support Plan & Risk Management" at bounding box center [104, 148] width 166 height 16
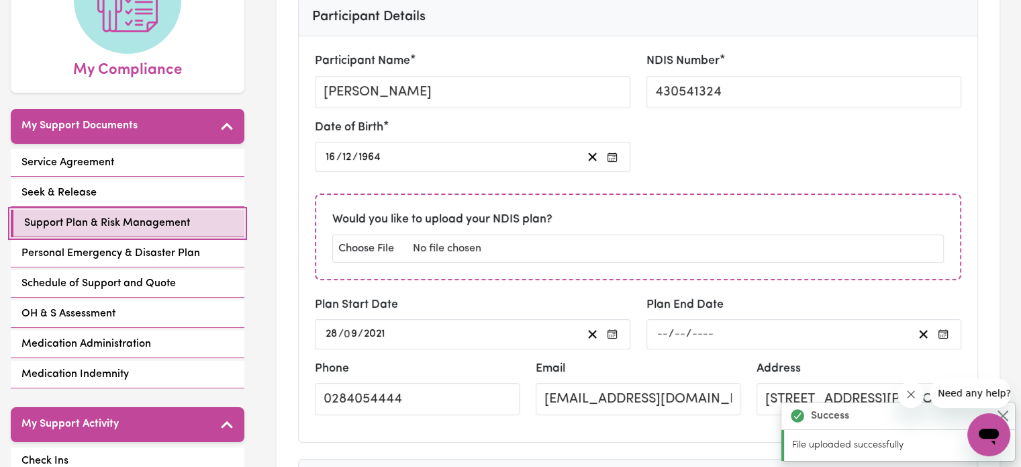
scroll to position [201, 0]
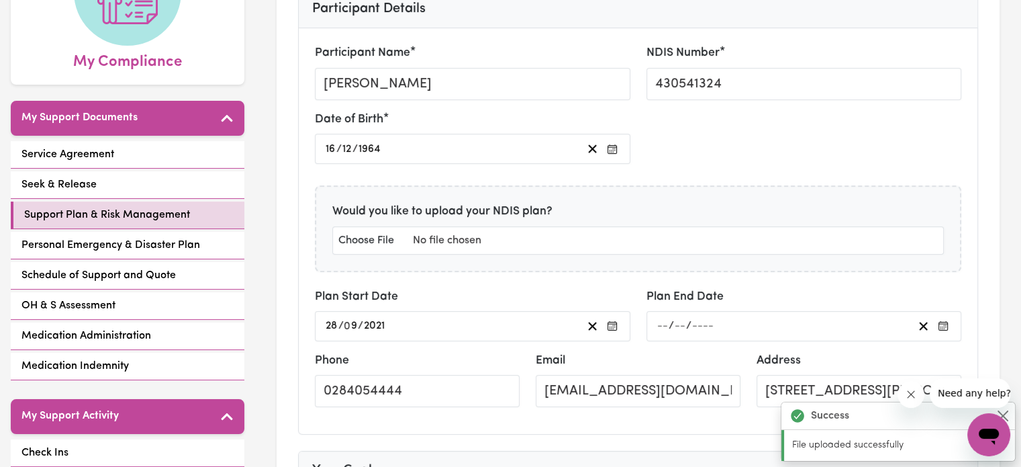
click at [661, 317] on input "number" at bounding box center [663, 326] width 12 height 18
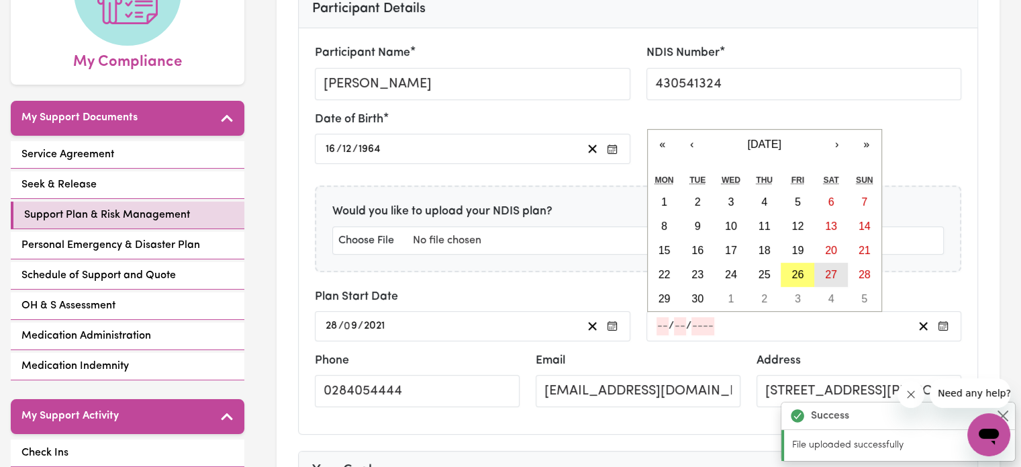
drag, startPoint x: 827, startPoint y: 273, endPoint x: 820, endPoint y: 276, distance: 7.9
click at [826, 275] on abbr "27" at bounding box center [831, 274] width 12 height 11
type input "[DATE]"
type input "27"
type input "9"
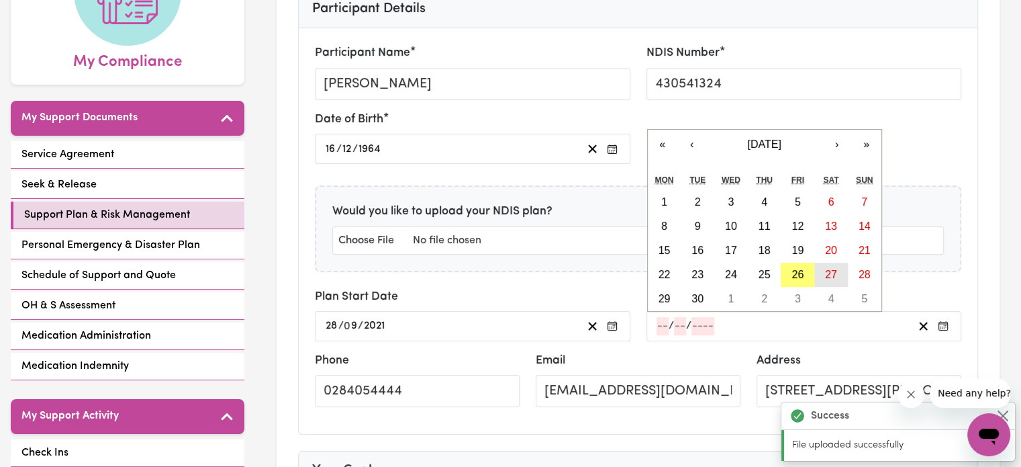
type input "2025"
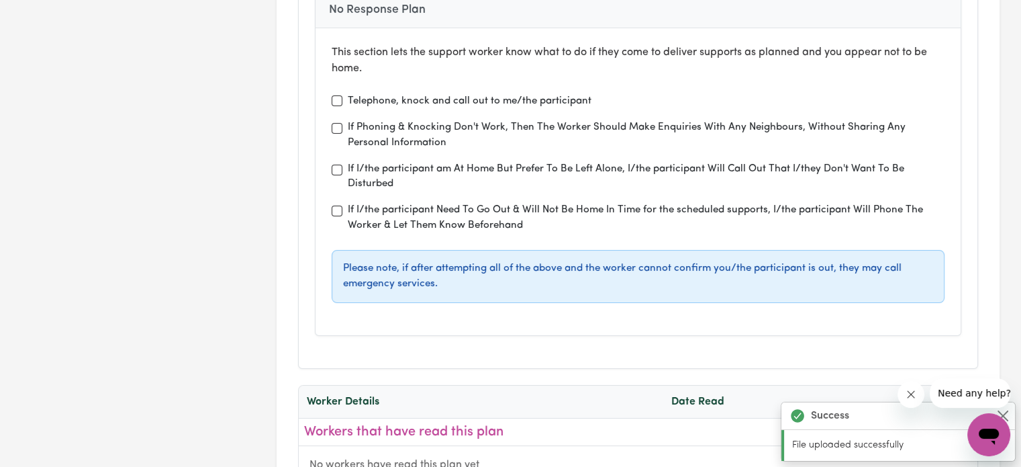
scroll to position [4701, 0]
